Goal: Check status: Check status

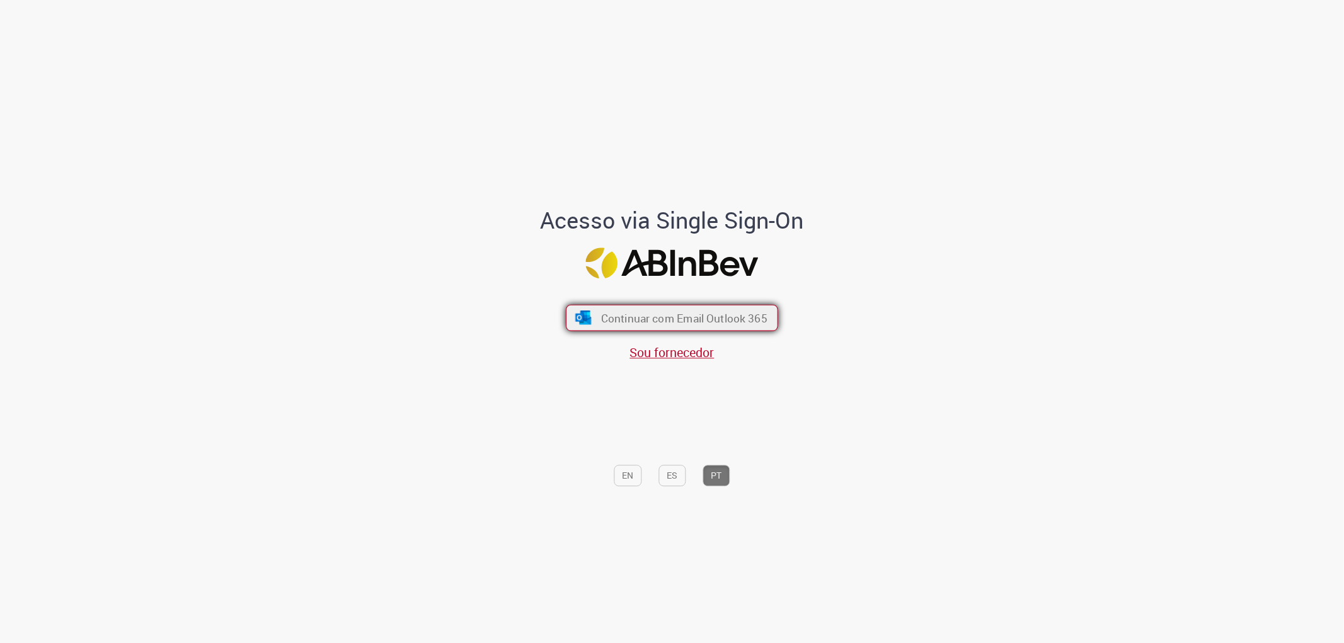
click at [685, 314] on span "Continuar com Email Outlook 365" at bounding box center [684, 318] width 166 height 14
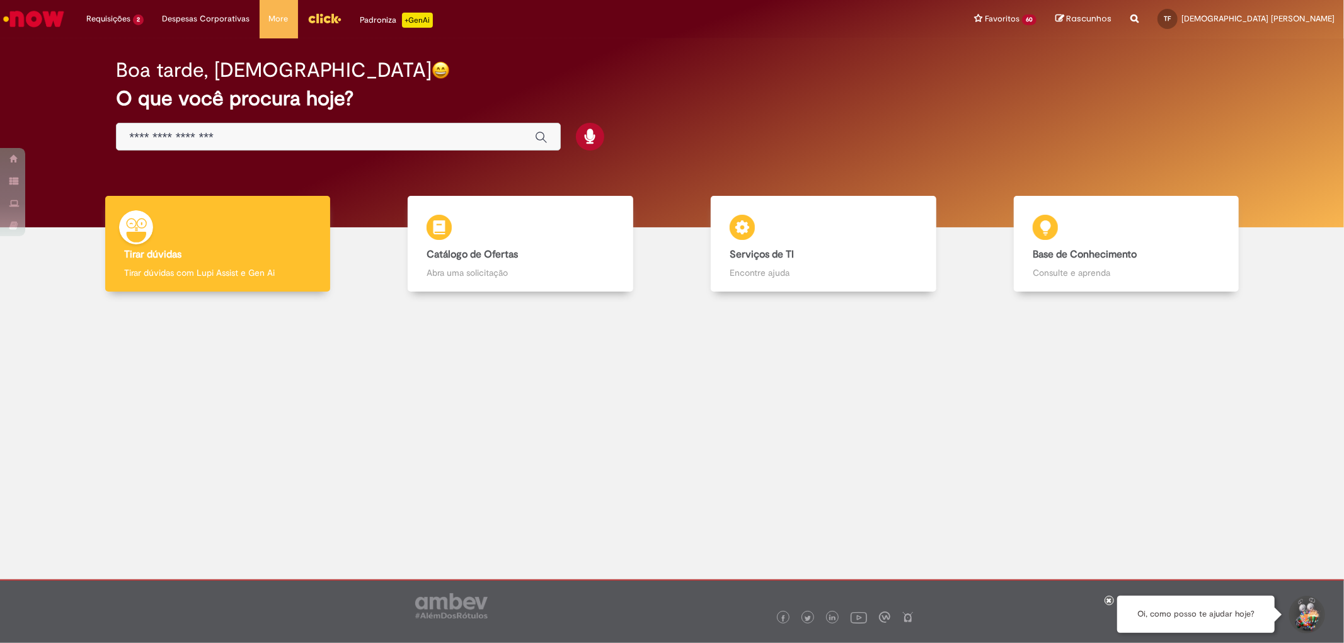
click at [307, 17] on img "Menu Cabeçalho" at bounding box center [324, 18] width 34 height 19
